Goal: Transaction & Acquisition: Register for event/course

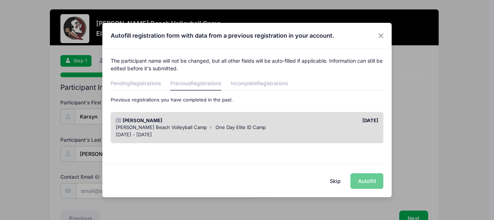
click at [333, 182] on button "Skip" at bounding box center [336, 181] width 26 height 16
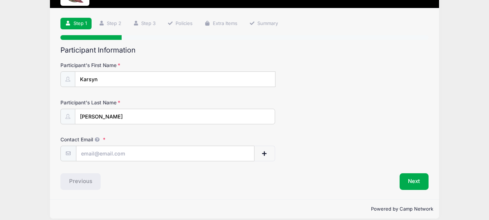
scroll to position [45, 0]
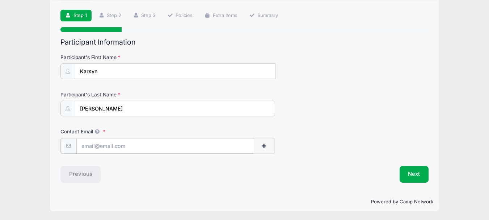
click at [106, 149] on input "Contact Email" at bounding box center [165, 146] width 178 height 16
type input "[EMAIL_ADDRESS][DOMAIN_NAME]"
click at [410, 172] on button "Next" at bounding box center [414, 173] width 29 height 17
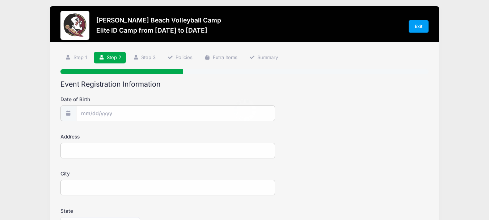
scroll to position [0, 0]
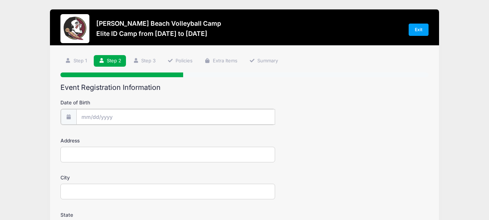
click at [102, 116] on input "Date of Birth" at bounding box center [175, 117] width 199 height 16
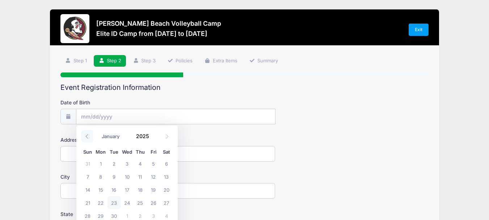
click at [86, 136] on icon at bounding box center [87, 136] width 5 height 5
click at [86, 137] on icon at bounding box center [87, 136] width 5 height 5
select select "5"
click at [113, 174] on span "10" at bounding box center [113, 176] width 13 height 13
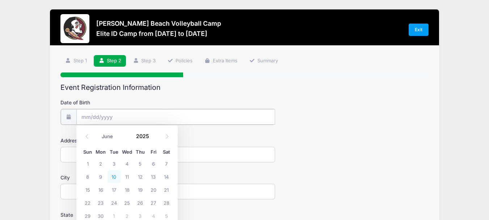
type input "[DATE]"
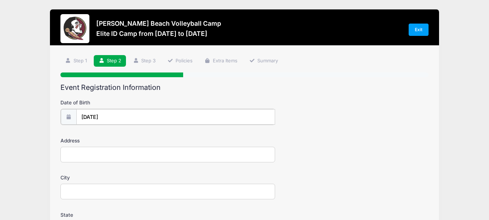
click at [141, 114] on input "[DATE]" at bounding box center [175, 117] width 199 height 16
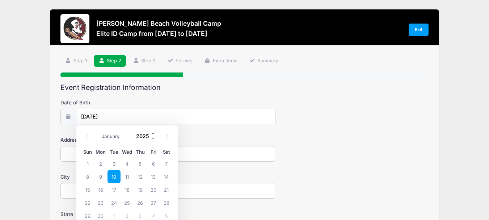
click at [153, 135] on span at bounding box center [153, 132] width 5 height 5
click at [153, 133] on span at bounding box center [153, 132] width 5 height 5
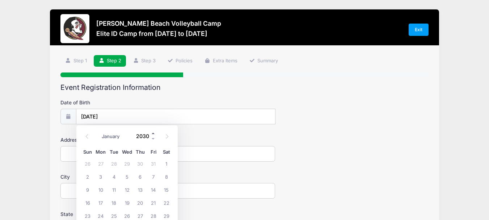
click at [153, 133] on span at bounding box center [153, 132] width 5 height 5
click at [152, 139] on span at bounding box center [153, 138] width 5 height 5
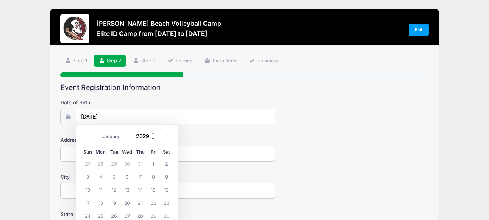
click at [152, 139] on span at bounding box center [153, 138] width 5 height 5
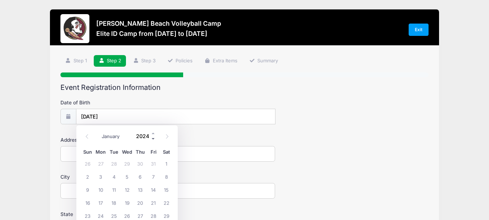
click at [152, 139] on span at bounding box center [153, 138] width 5 height 5
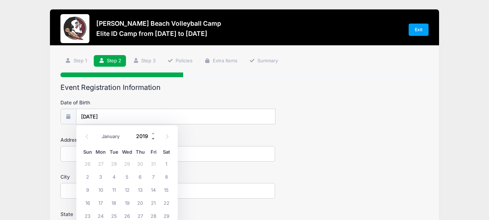
click at [152, 139] on span at bounding box center [153, 138] width 5 height 5
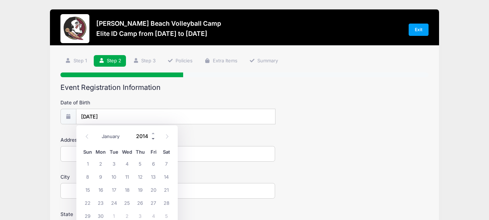
click at [152, 139] on span at bounding box center [153, 138] width 5 height 5
type input "2010"
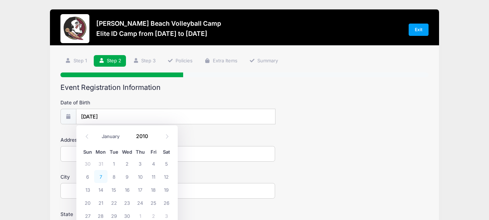
click at [99, 177] on span "7" at bounding box center [100, 176] width 13 height 13
type input "[DATE]"
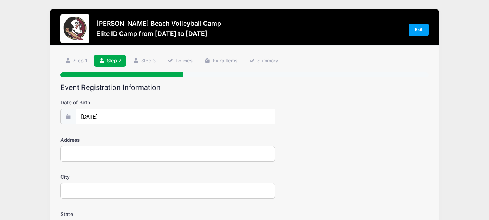
click at [78, 155] on input "Address" at bounding box center [167, 154] width 215 height 16
type input "[STREET_ADDRESS]"
type input "[GEOGRAPHIC_DATA]"
select select "FL"
type input "32224"
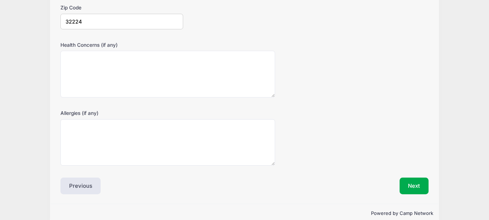
scroll to position [255, 0]
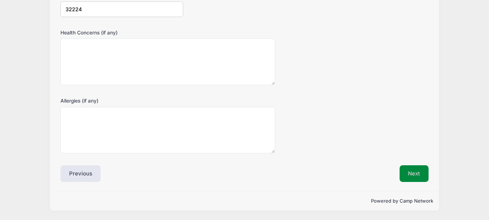
click at [411, 178] on button "Next" at bounding box center [414, 173] width 29 height 17
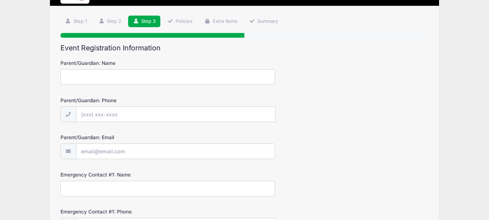
scroll to position [36, 0]
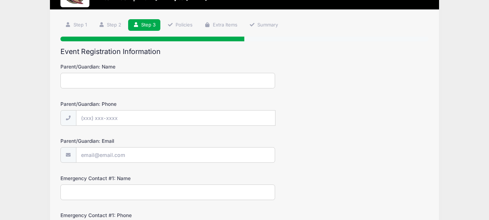
click at [92, 82] on input "Parent/Guardian: Name" at bounding box center [167, 81] width 215 height 16
type input "[PERSON_NAME]"
click at [88, 119] on input "Parent/Guardian: Phone" at bounding box center [175, 118] width 199 height 16
type input "[PHONE_NUMBER]"
type input "[EMAIL_ADDRESS][DOMAIN_NAME]"
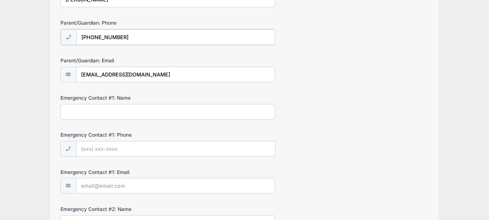
scroll to position [125, 0]
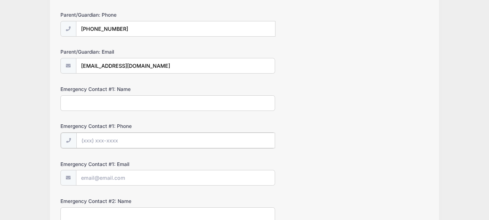
click at [84, 142] on input "Emergency Contact #1: Phone" at bounding box center [175, 140] width 199 height 16
type input "[PHONE_NUMBER]"
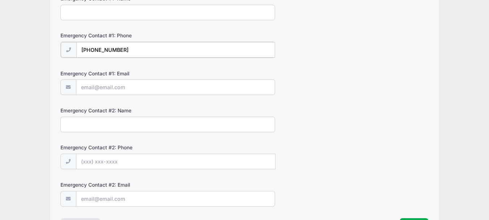
scroll to position [223, 0]
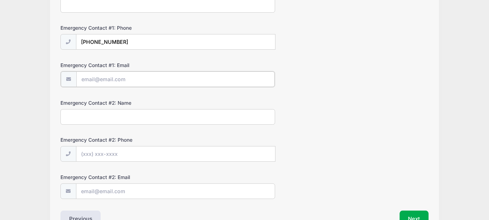
click at [91, 78] on input "Emergency Contact #1: Email" at bounding box center [175, 79] width 198 height 16
type input "[EMAIL_ADDRESS][DOMAIN_NAME]"
click at [141, 120] on input "Emergency Contact #2: Name" at bounding box center [167, 116] width 215 height 16
type input "[PERSON_NAME]"
click at [103, 155] on input "Emergency Contact #2: Phone" at bounding box center [175, 153] width 199 height 16
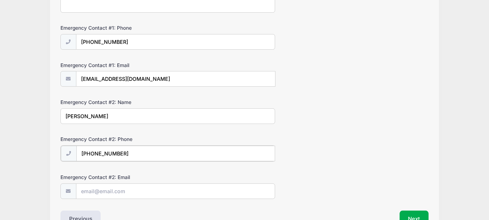
scroll to position [268, 0]
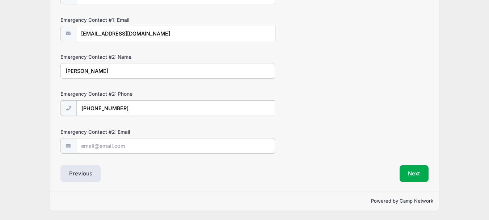
type input "[PHONE_NUMBER]"
click at [112, 146] on input "Emergency Contact #2: Email" at bounding box center [175, 146] width 198 height 16
type input "[EMAIL_ADDRESS][DOMAIN_NAME]"
click at [404, 172] on button "Next" at bounding box center [414, 173] width 29 height 17
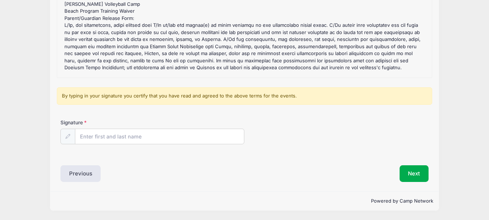
scroll to position [208, 0]
click at [82, 128] on input "Signature" at bounding box center [159, 136] width 169 height 16
type input "[PERSON_NAME]"
click at [418, 165] on button "Next" at bounding box center [414, 173] width 29 height 17
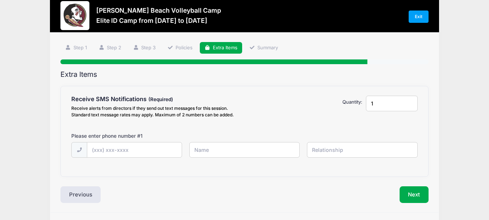
scroll to position [0, 0]
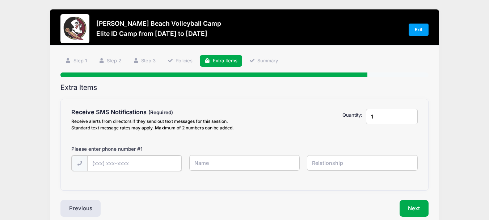
click at [102, 166] on input "text" at bounding box center [134, 163] width 94 height 16
type input "[PHONE_NUMBER]"
type input "[PERSON_NAME]"
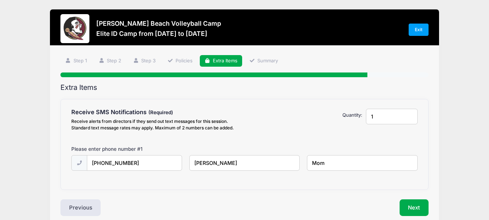
type input "Mom"
type input "2"
click at [410, 114] on input "2" at bounding box center [392, 117] width 52 height 16
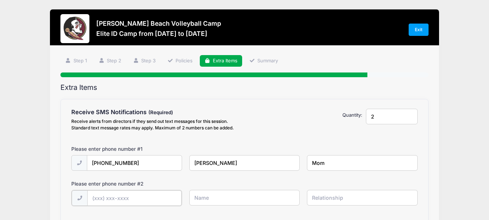
click at [127, 198] on input "text" at bounding box center [134, 198] width 94 height 16
type input "[PHONE_NUMBER]"
type input "Karsyn"
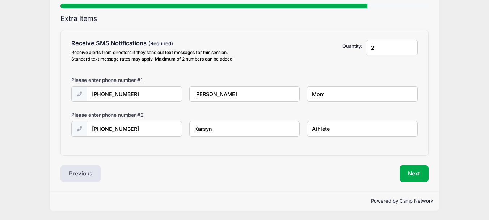
scroll to position [148, 0]
type input "Athlete"
click at [411, 165] on button "Next" at bounding box center [414, 173] width 29 height 17
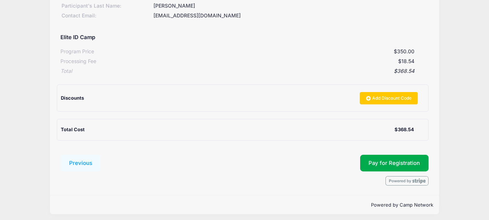
scroll to position [123, 0]
